Goal: Navigation & Orientation: Find specific page/section

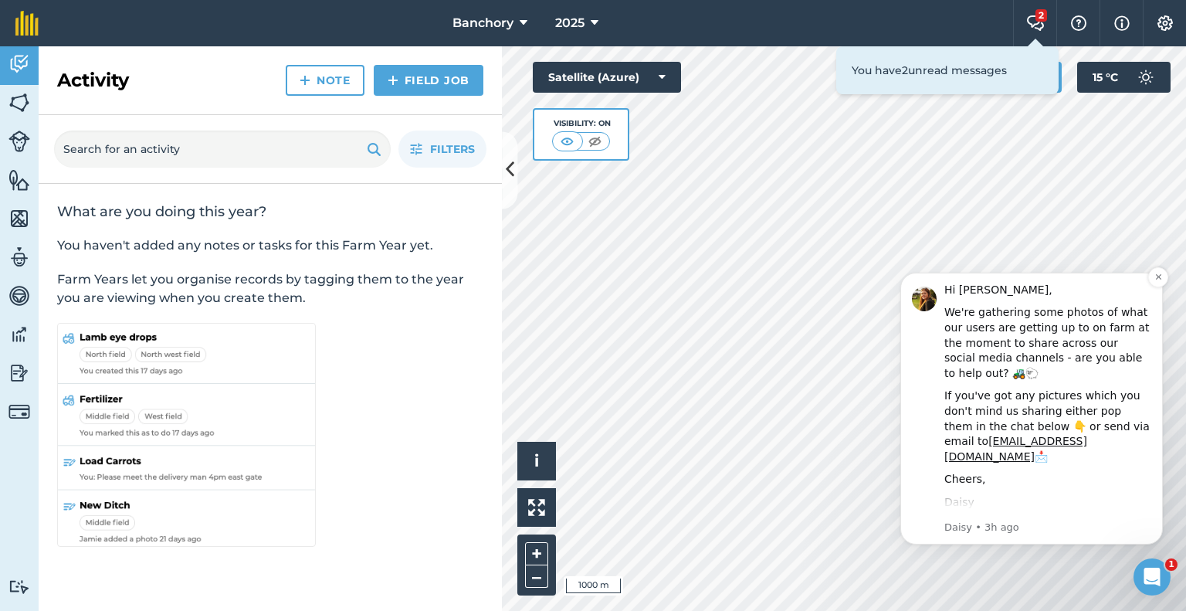
click at [1118, 495] on div "Daisy" at bounding box center [1048, 502] width 207 height 15
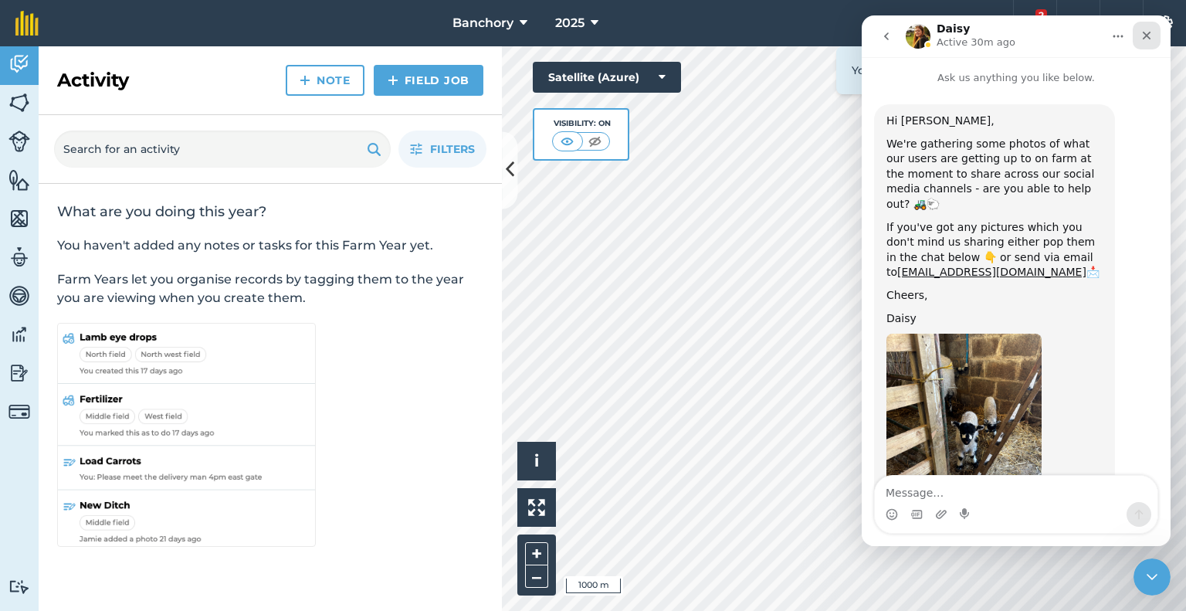
click at [1152, 36] on icon "Close" at bounding box center [1147, 35] width 12 height 12
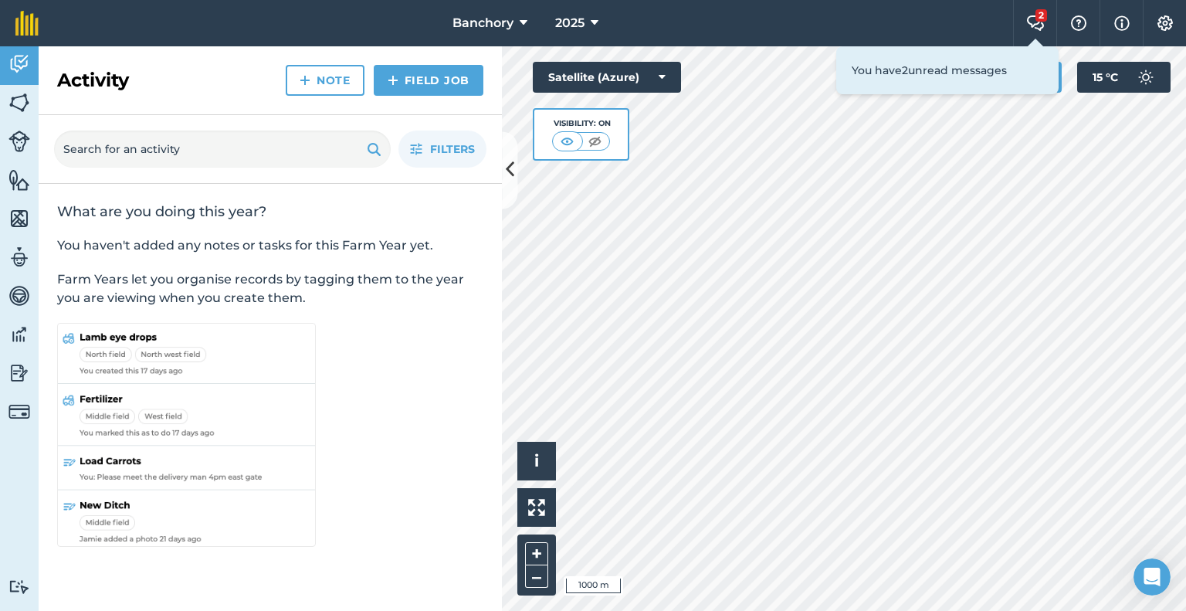
scroll to position [236, 0]
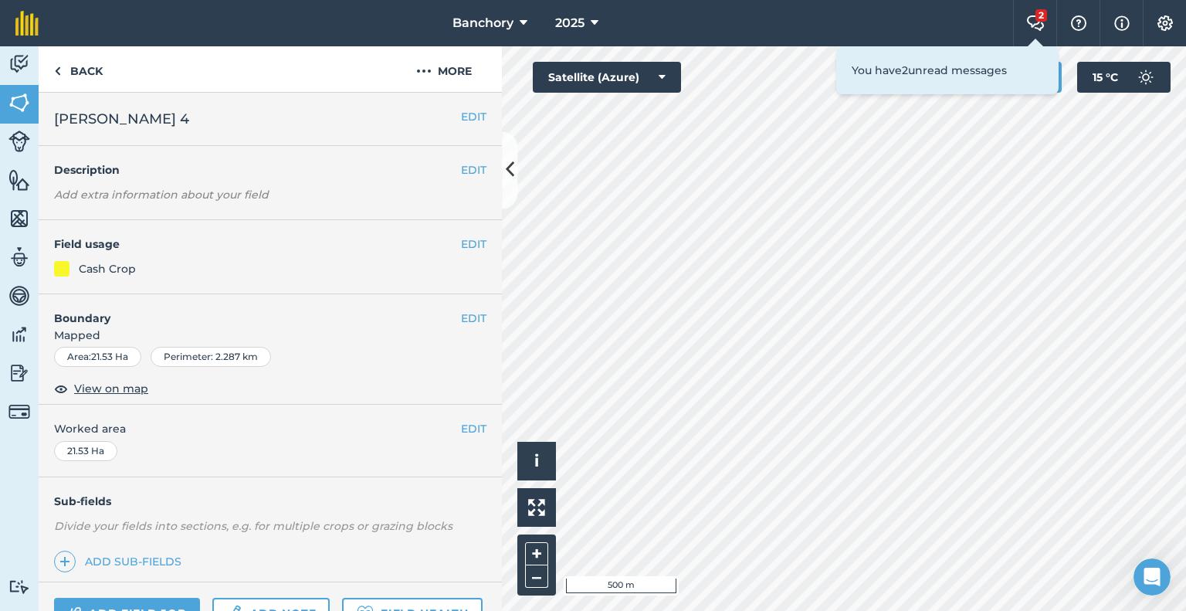
click at [1118, 610] on html "Banchory 2025 2 Farm Chat Help Info Settings Banchory - 2025 Reproduced with th…" at bounding box center [593, 305] width 1186 height 611
click at [537, 576] on button "–" at bounding box center [536, 576] width 23 height 22
click at [541, 580] on button "–" at bounding box center [536, 576] width 23 height 22
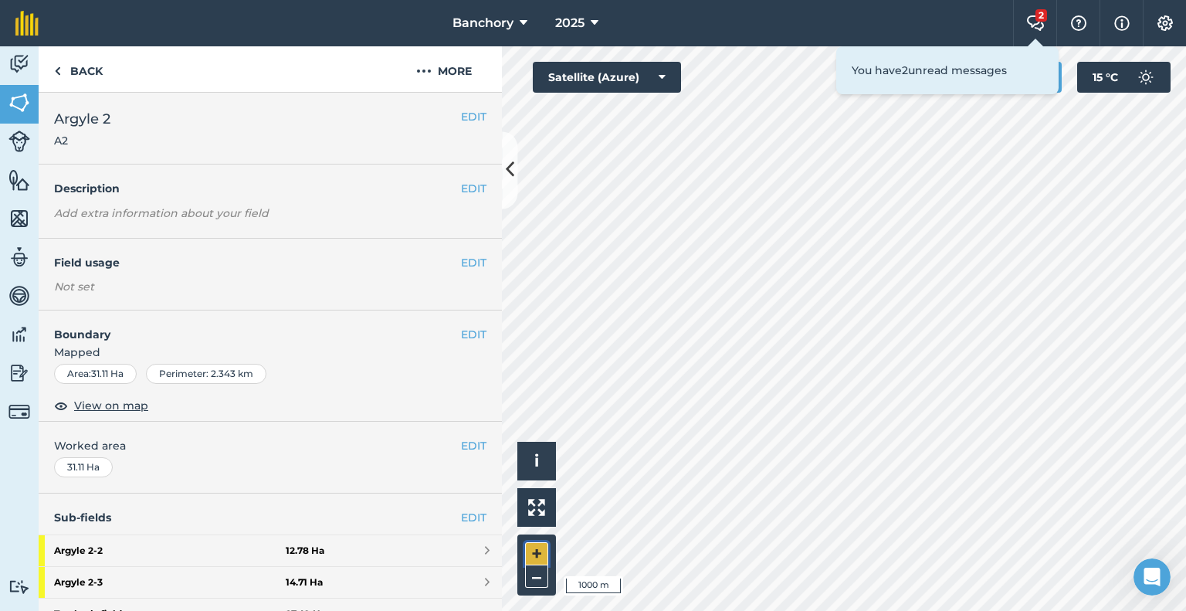
click at [534, 555] on button "+" at bounding box center [536, 553] width 23 height 23
click at [531, 577] on button "–" at bounding box center [536, 576] width 23 height 22
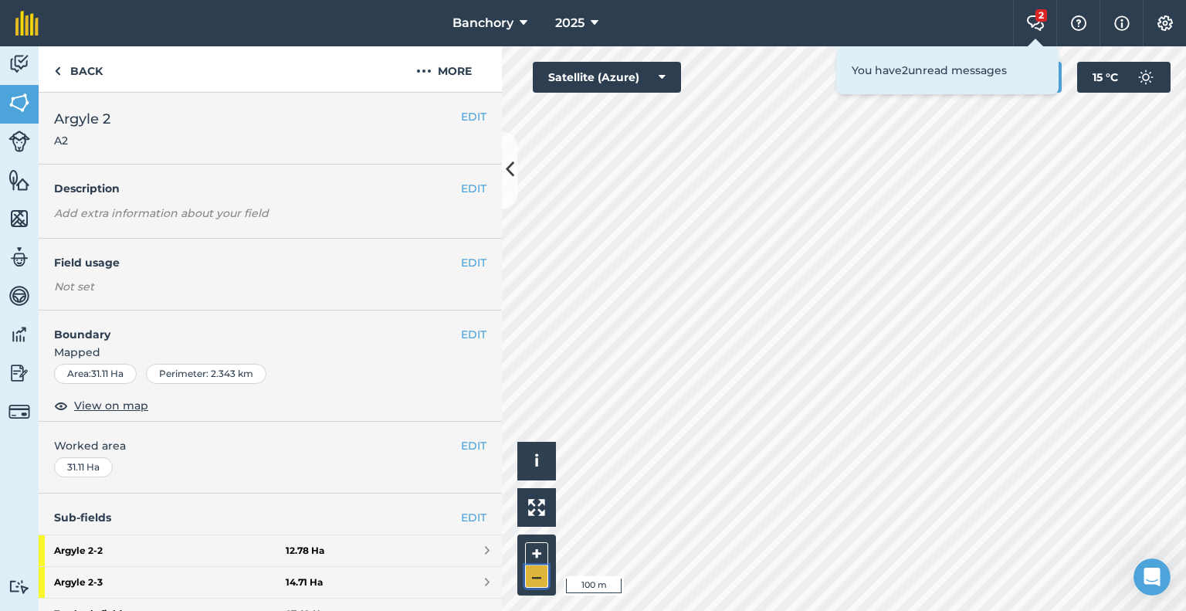
click at [531, 577] on button "–" at bounding box center [536, 576] width 23 height 22
click at [1138, 610] on html "Banchory 2025 2 Farm Chat Help Info Settings Banchory - 2025 Reproduced with th…" at bounding box center [593, 305] width 1186 height 611
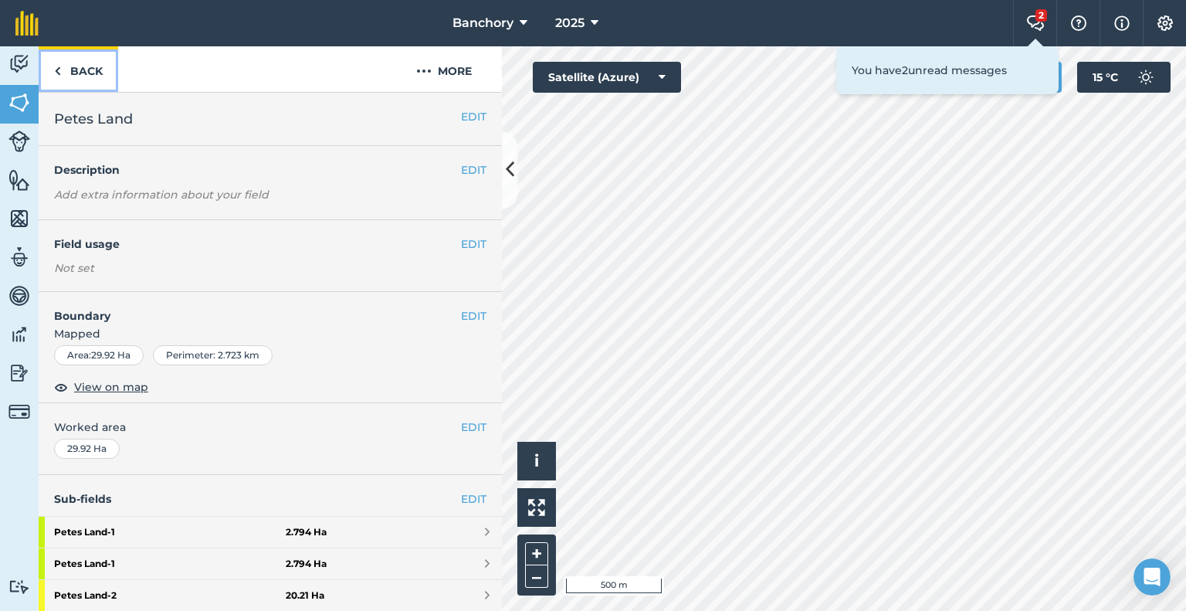
click at [98, 62] on link "Back" at bounding box center [79, 69] width 80 height 46
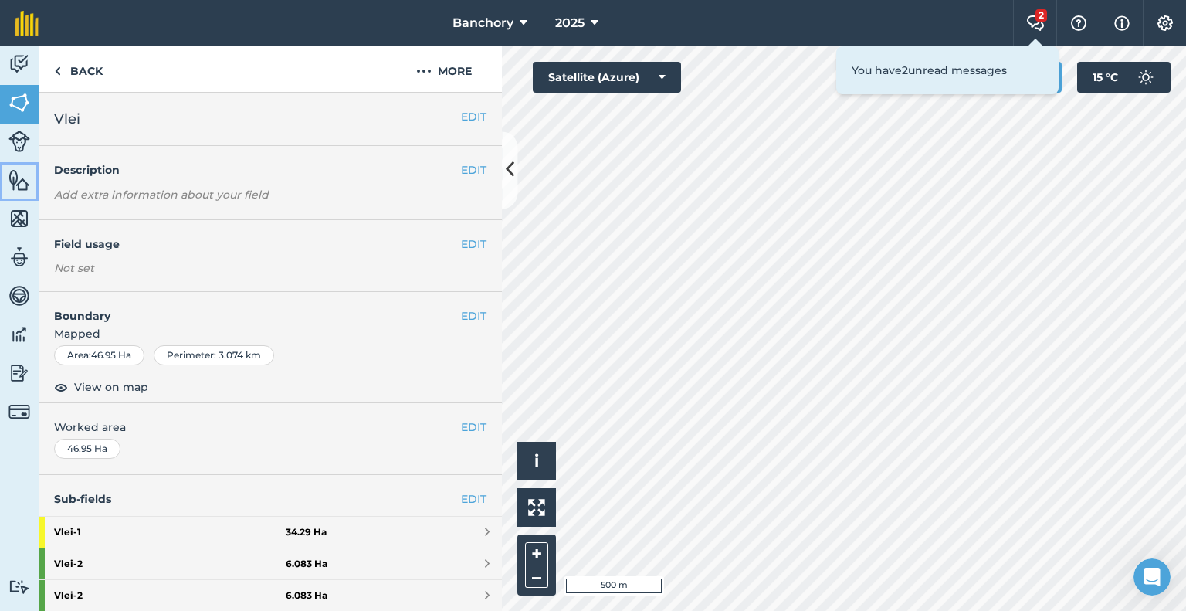
click at [22, 182] on img at bounding box center [19, 179] width 22 height 23
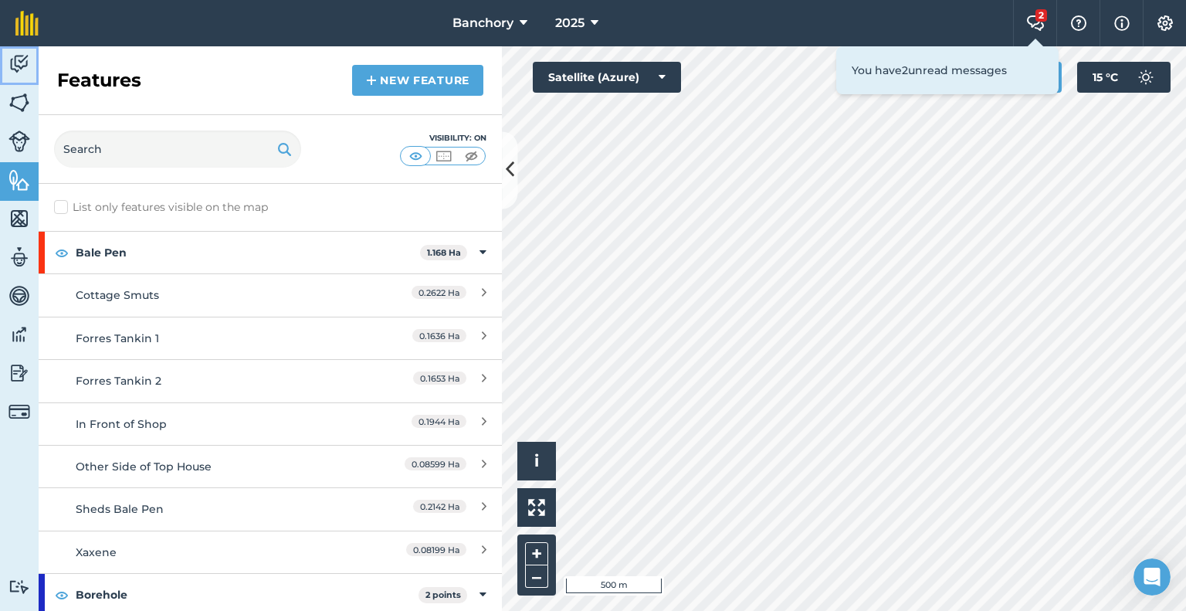
click at [19, 64] on img at bounding box center [19, 64] width 22 height 23
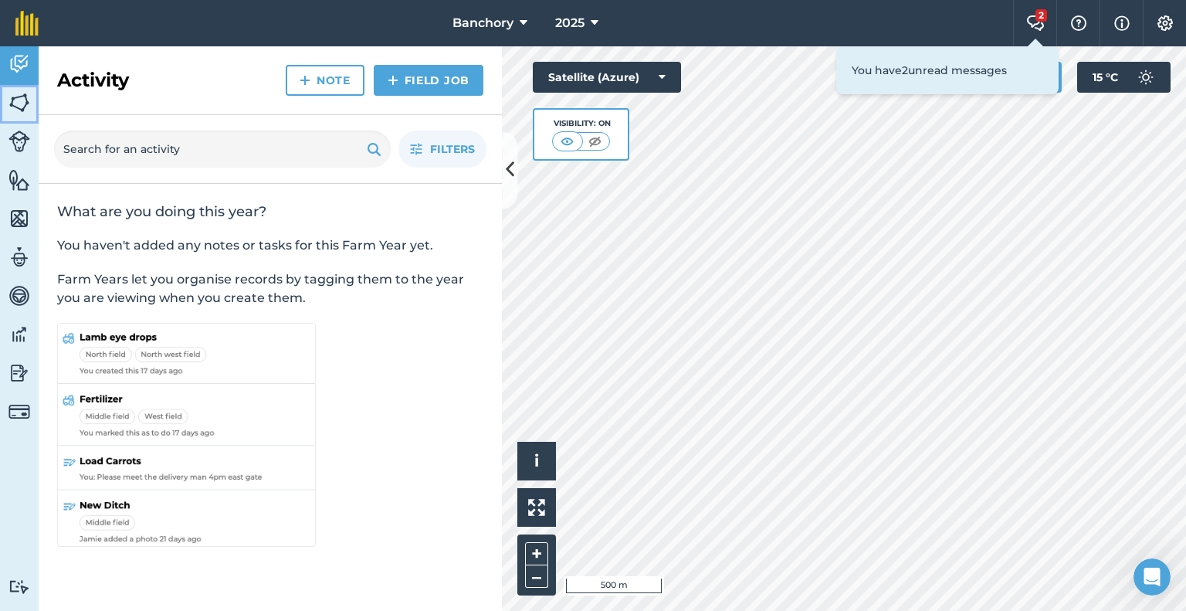
click at [24, 102] on img at bounding box center [19, 102] width 22 height 23
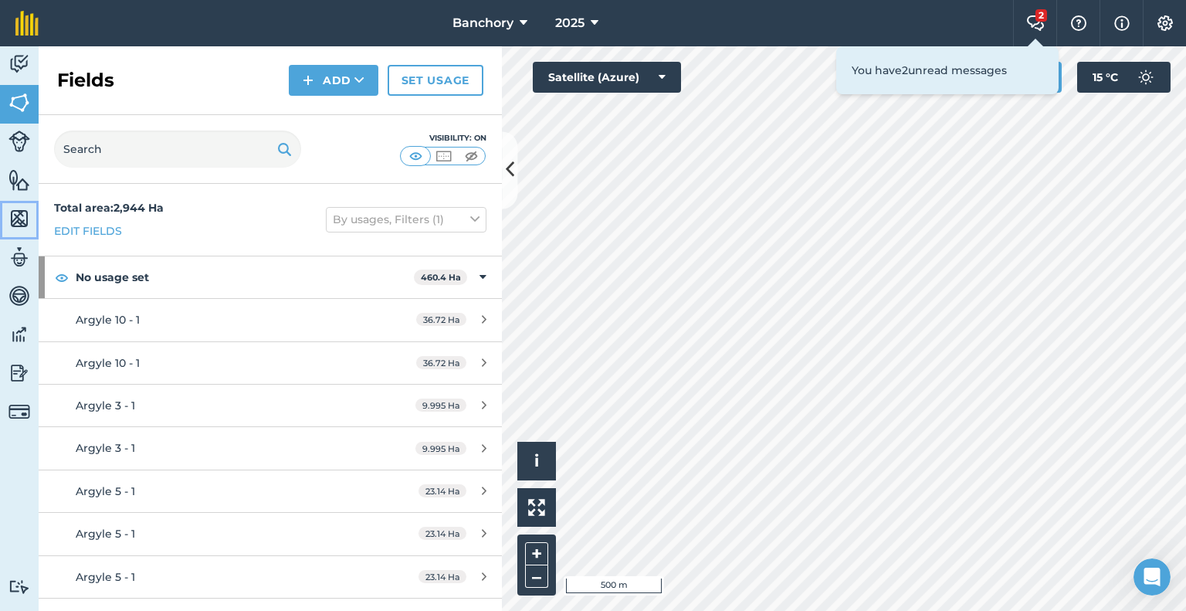
click at [21, 217] on img at bounding box center [19, 218] width 22 height 23
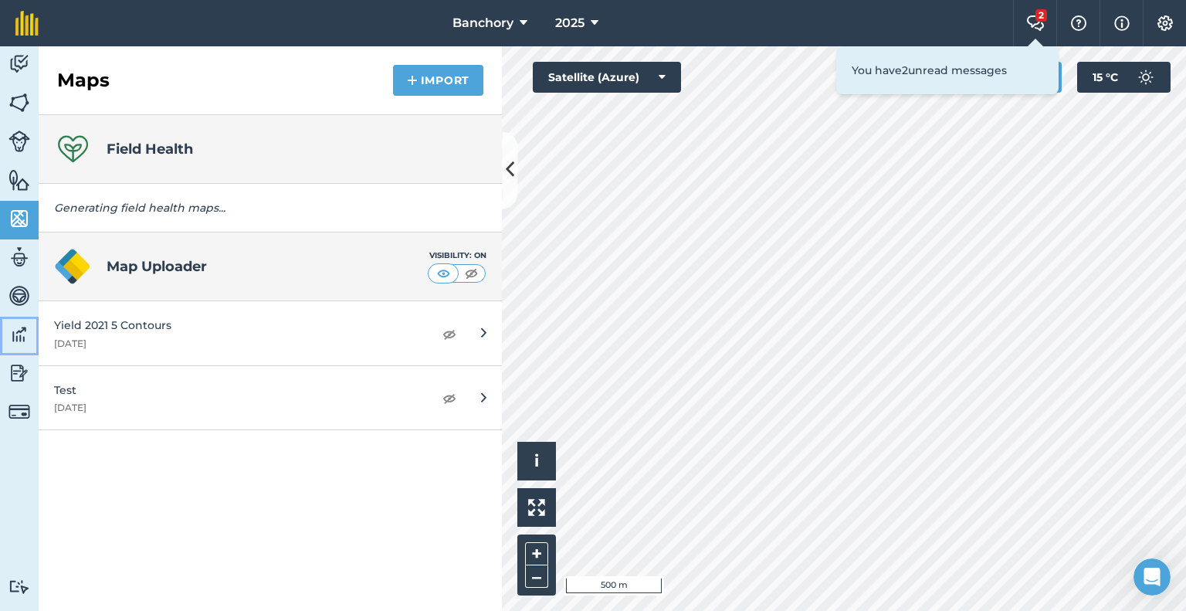
click at [22, 324] on img at bounding box center [19, 334] width 22 height 23
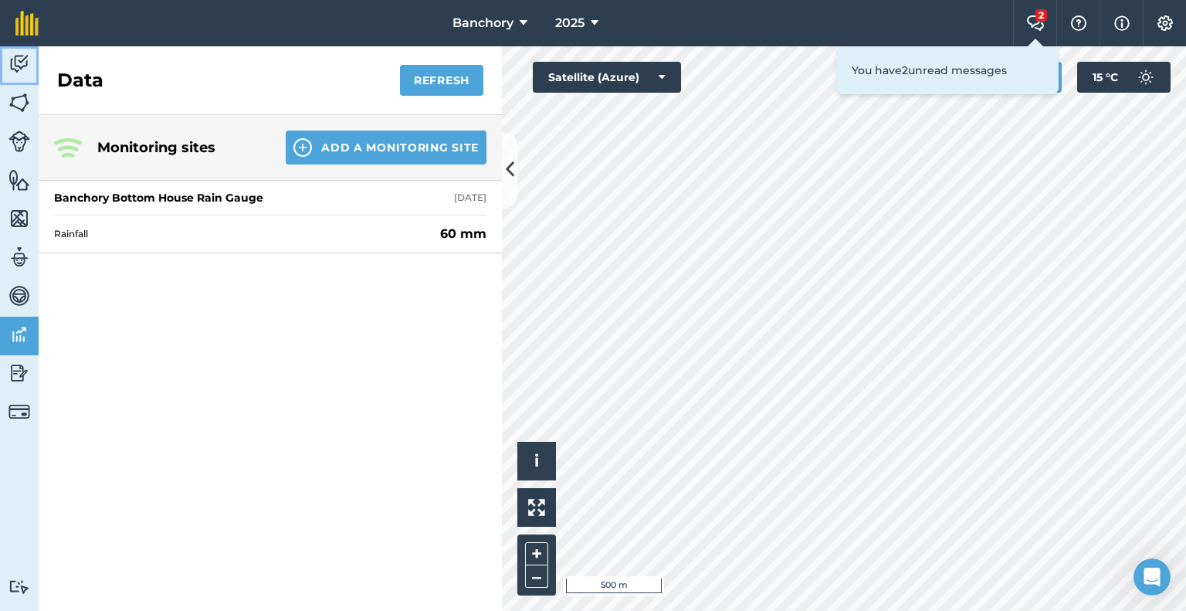
click at [25, 53] on img at bounding box center [19, 64] width 22 height 23
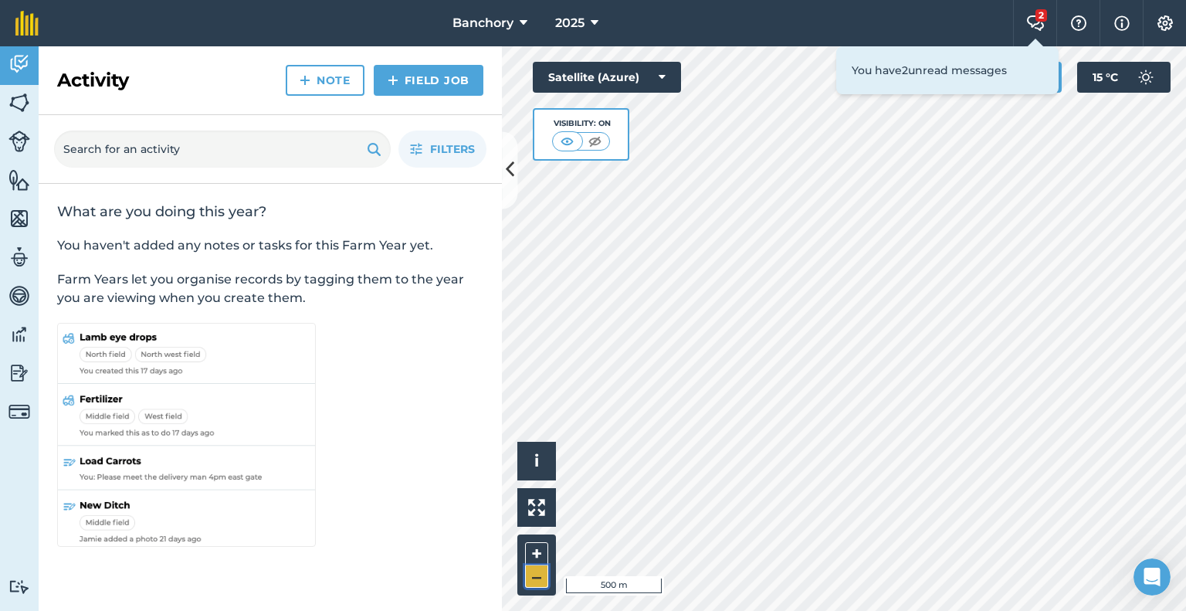
click at [541, 580] on button "–" at bounding box center [536, 576] width 23 height 22
click at [439, 147] on span "Filters" at bounding box center [452, 149] width 45 height 17
click at [407, 147] on button "Filters" at bounding box center [443, 149] width 88 height 37
click at [12, 145] on img at bounding box center [19, 142] width 22 height 22
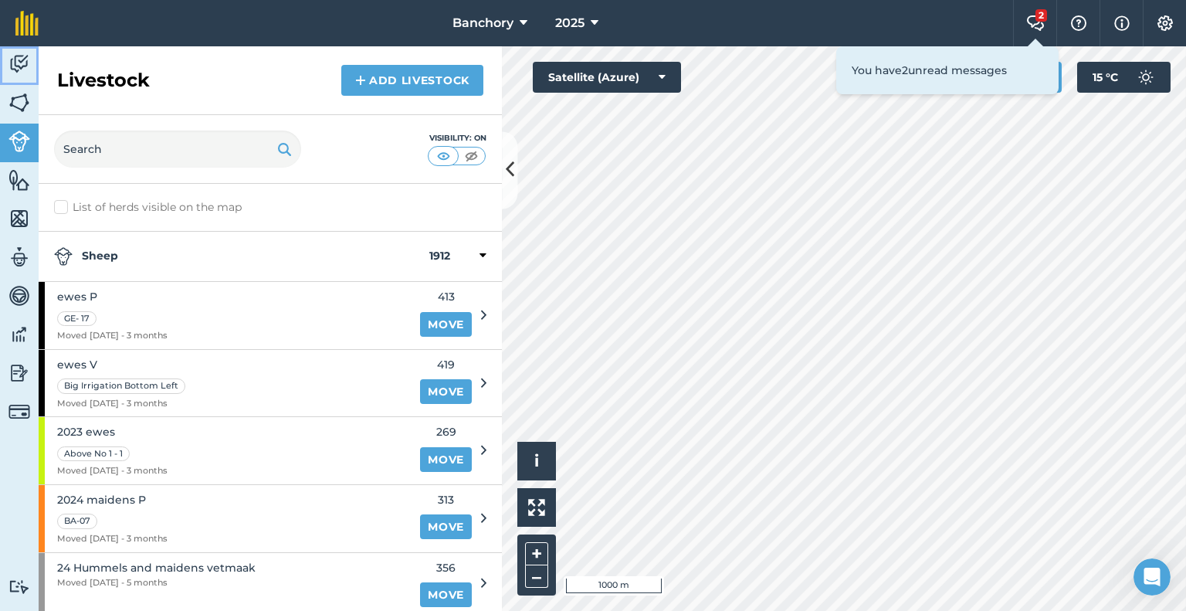
click at [18, 69] on img at bounding box center [19, 64] width 22 height 23
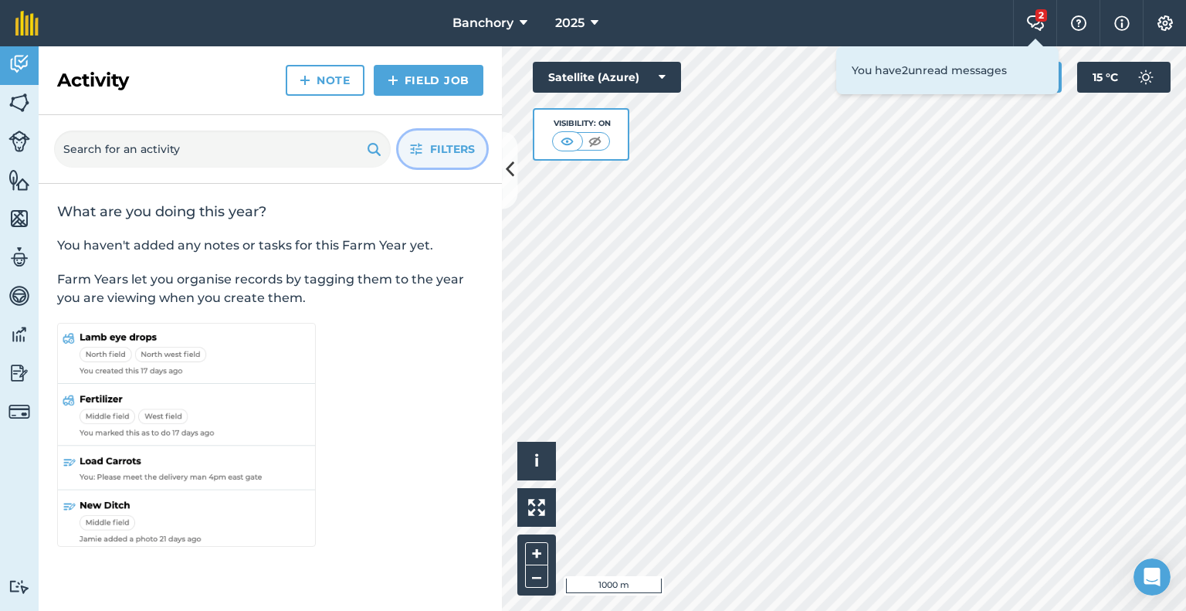
click at [444, 141] on span "Filters" at bounding box center [452, 149] width 45 height 17
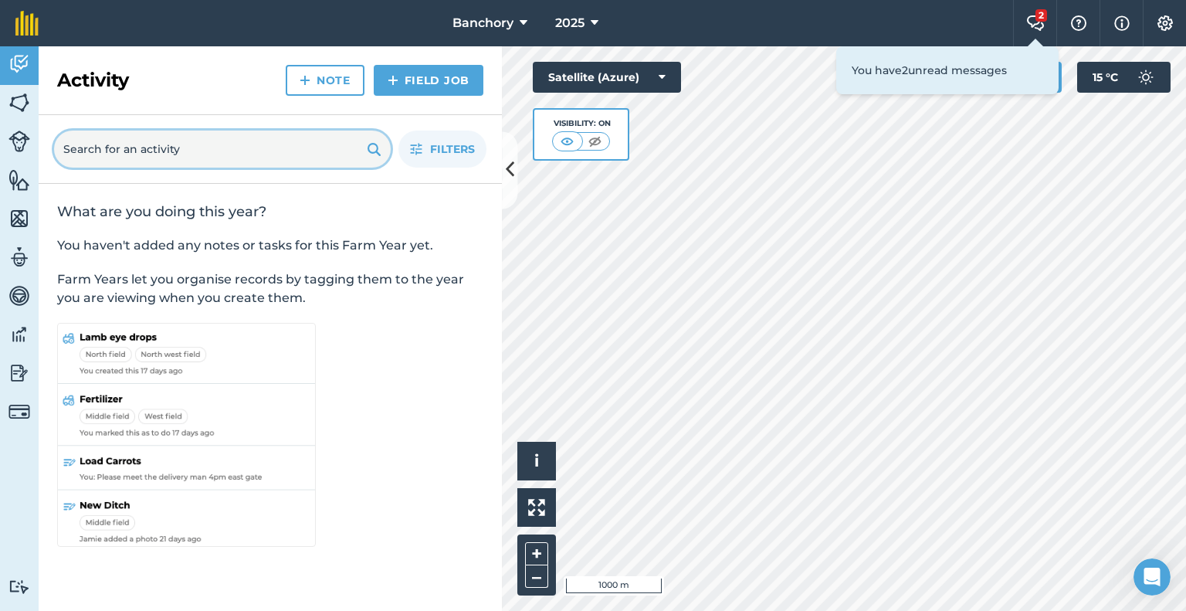
click at [214, 144] on input "text" at bounding box center [222, 149] width 337 height 37
type input "cash"
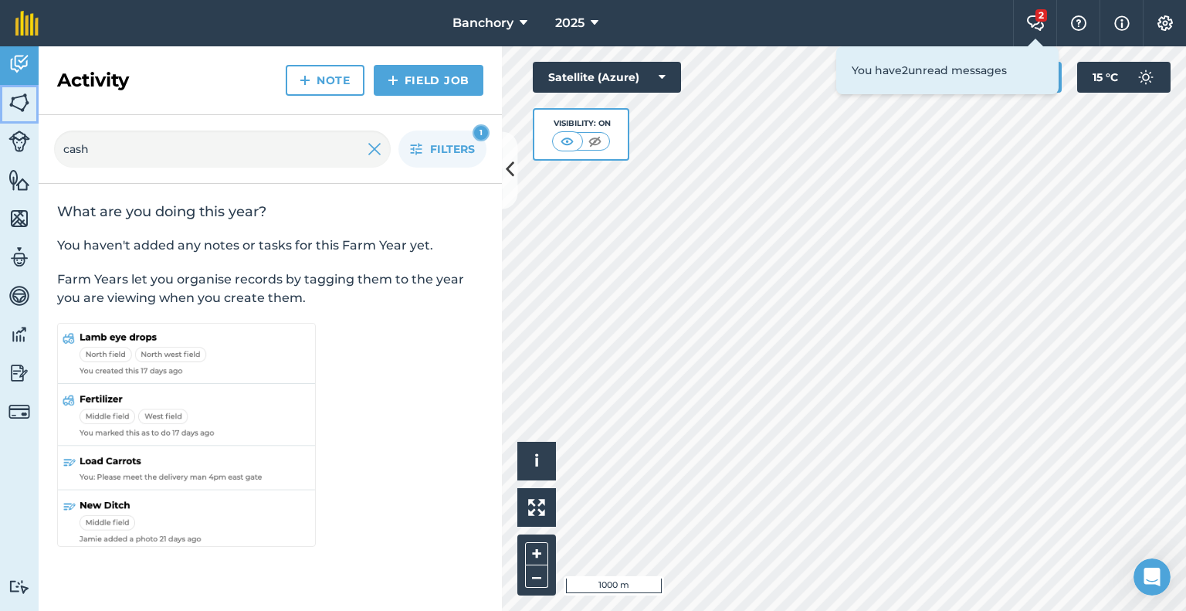
click at [19, 103] on img at bounding box center [19, 102] width 22 height 23
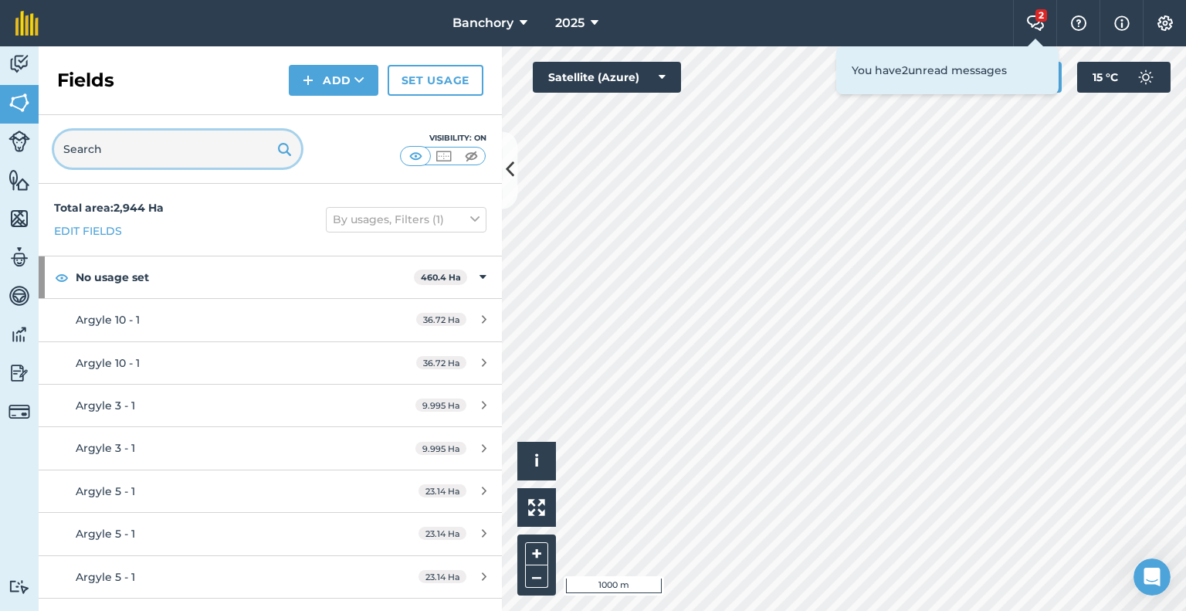
click at [103, 144] on input "text" at bounding box center [177, 149] width 247 height 37
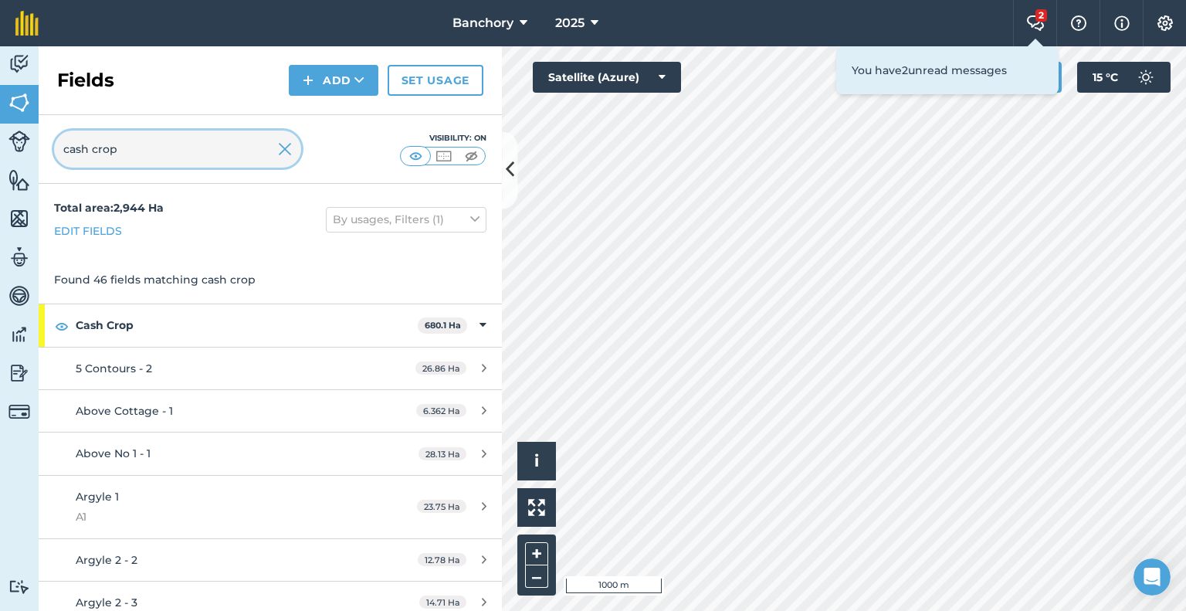
type input "cash crop"
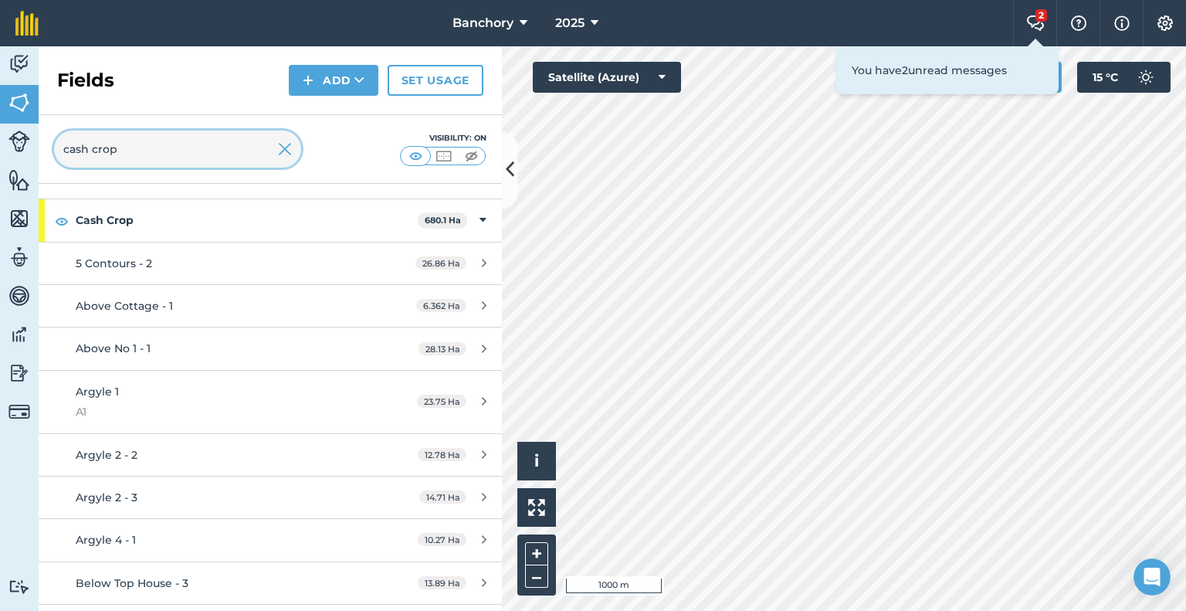
scroll to position [101, 0]
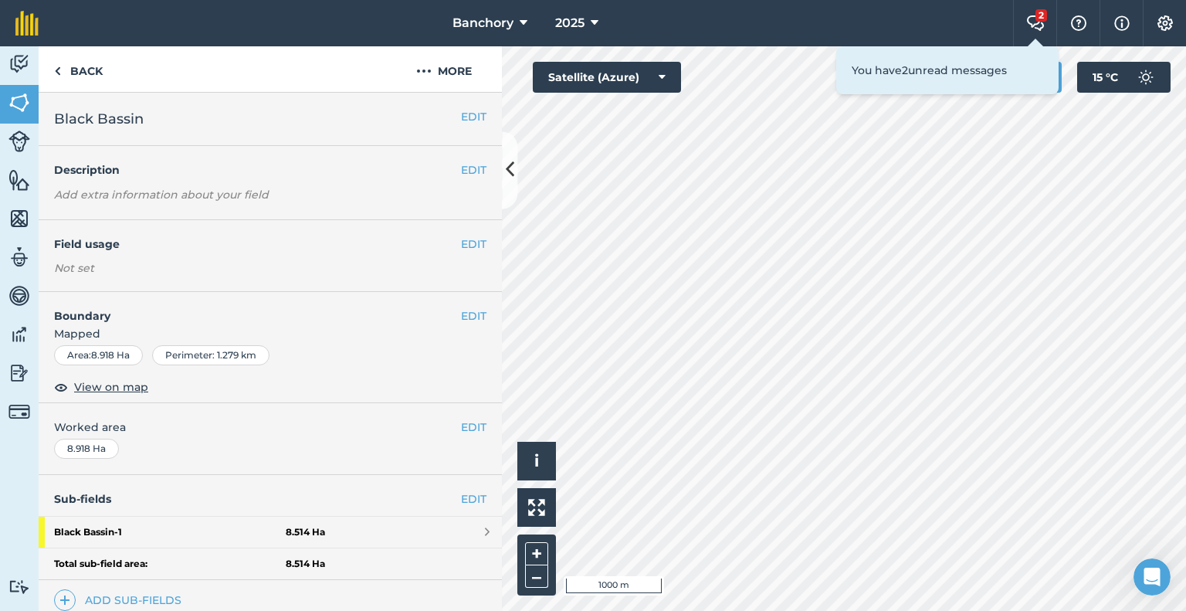
click at [1066, 610] on html "Banchory 2025 2 Farm Chat Help Info Settings Banchory - 2025 Reproduced with th…" at bounding box center [593, 305] width 1186 height 611
